Goal: Task Accomplishment & Management: Use online tool/utility

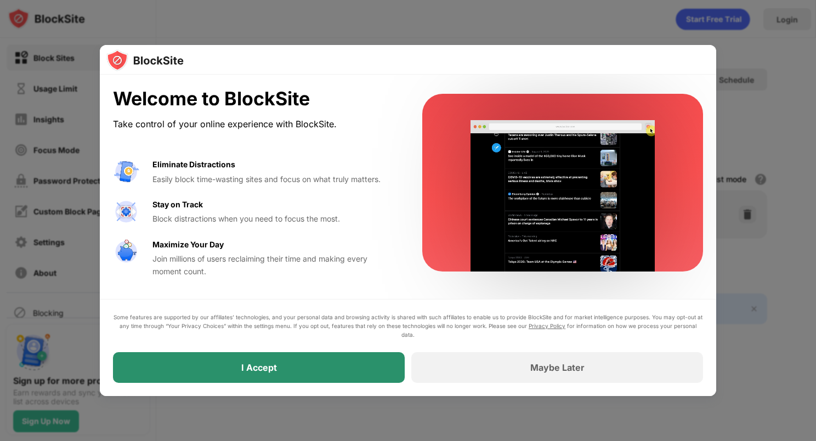
click at [302, 360] on div "I Accept" at bounding box center [259, 367] width 292 height 31
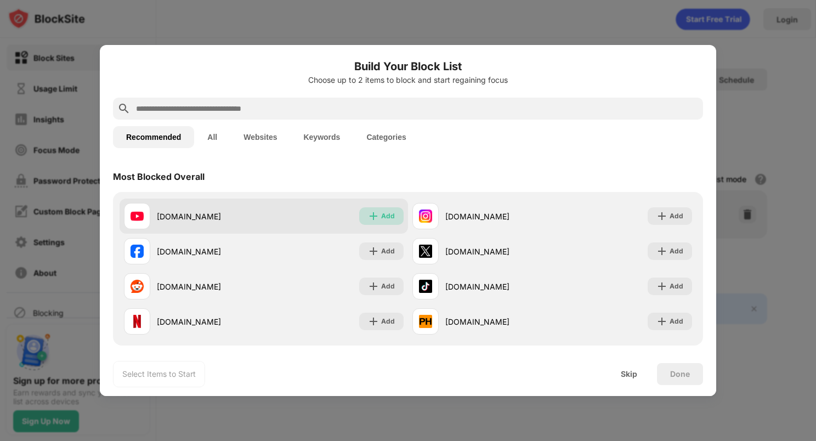
click at [371, 219] on img at bounding box center [373, 216] width 11 height 11
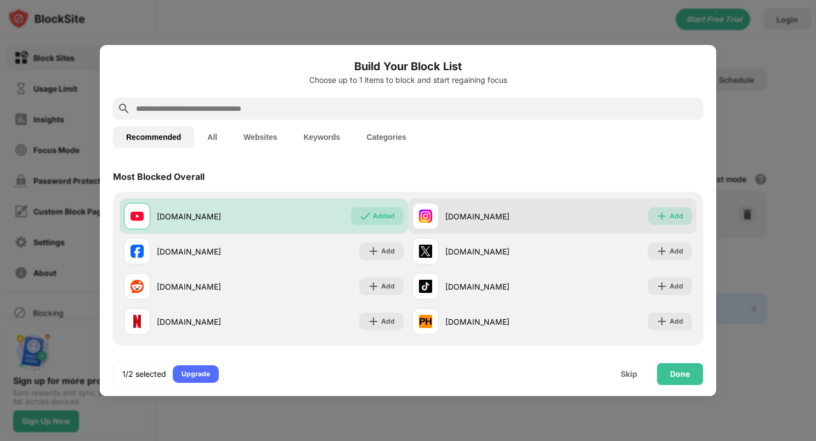
click at [670, 218] on div "Add" at bounding box center [677, 216] width 14 height 11
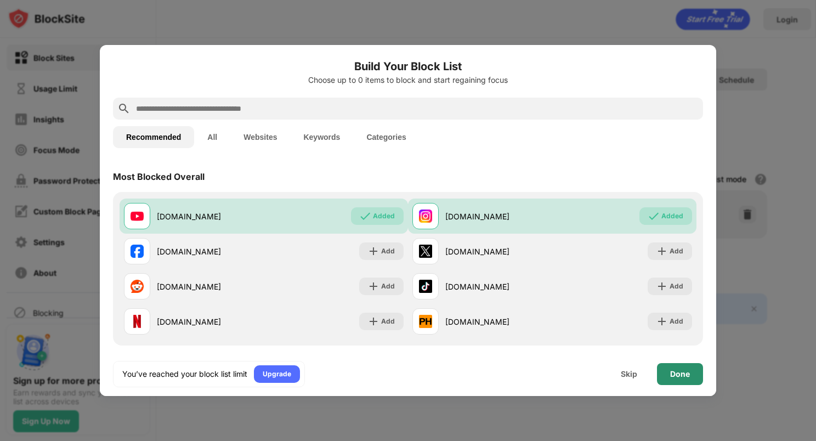
click at [687, 374] on div "Done" at bounding box center [680, 374] width 20 height 9
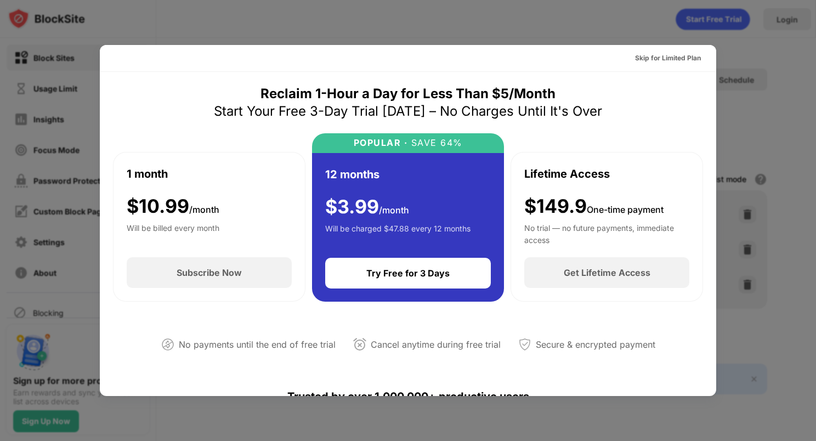
click at [771, 92] on div at bounding box center [408, 220] width 816 height 441
click at [681, 59] on div "Skip for Limited Plan" at bounding box center [668, 58] width 66 height 11
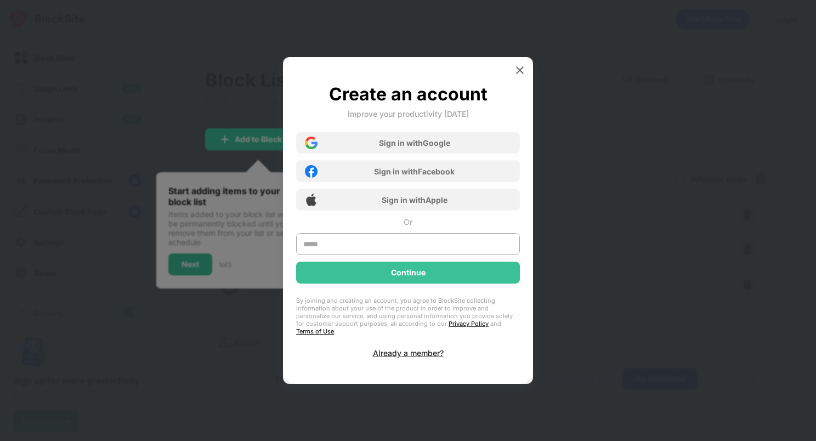
click at [511, 79] on div "Create an account Improve your productivity today Sign in with Google Sign in w…" at bounding box center [408, 220] width 250 height 327
click at [516, 72] on img at bounding box center [519, 70] width 11 height 11
